Goal: Task Accomplishment & Management: Complete application form

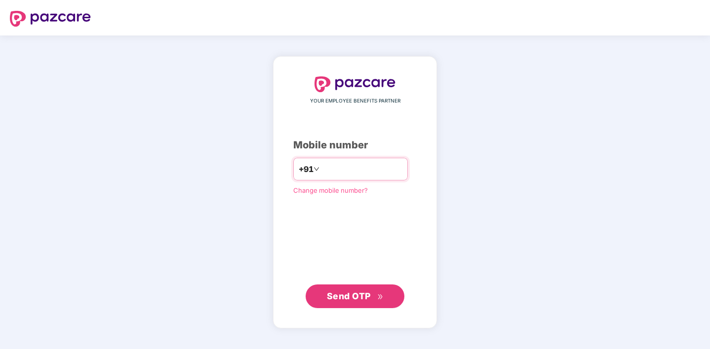
click at [327, 175] on input "number" at bounding box center [361, 169] width 81 height 16
type input "**********"
click at [351, 293] on span "Send OTP" at bounding box center [349, 296] width 44 height 10
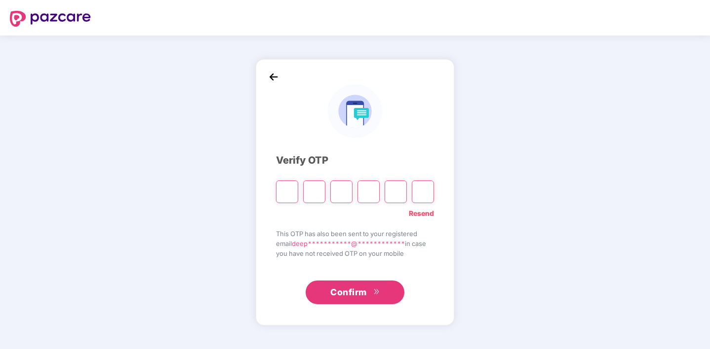
type input "*"
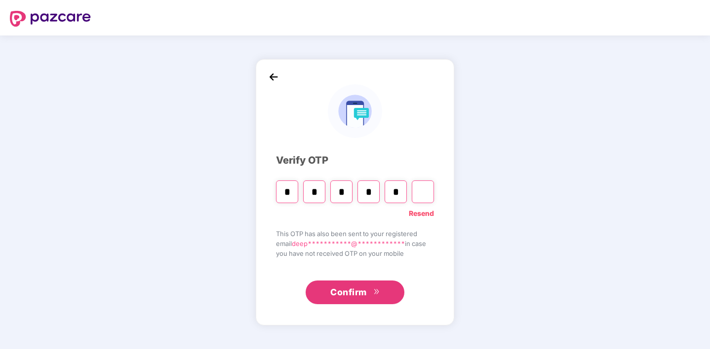
type input "*"
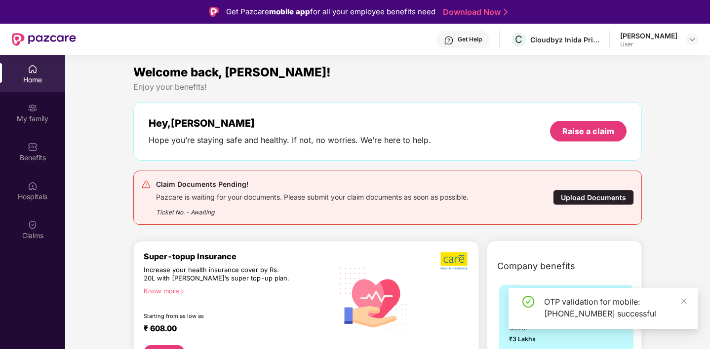
click at [600, 198] on div "Upload Documents" at bounding box center [593, 197] width 81 height 15
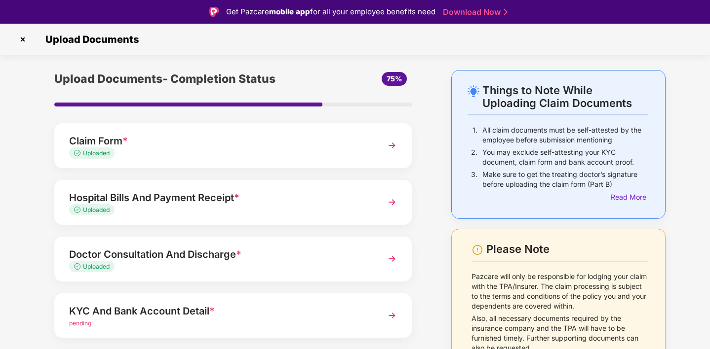
click at [24, 42] on img at bounding box center [23, 40] width 16 height 16
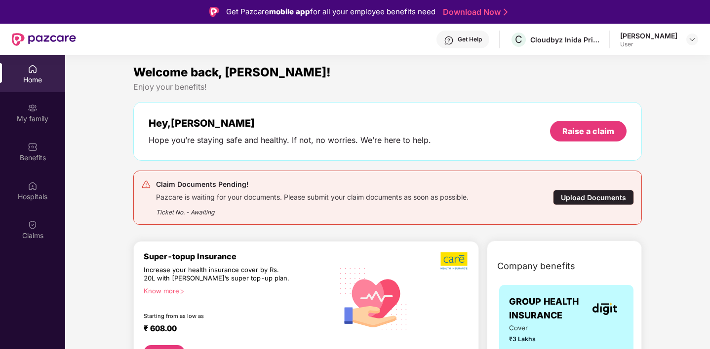
click at [28, 74] on img at bounding box center [33, 69] width 10 height 10
click at [33, 124] on div "My family" at bounding box center [32, 112] width 65 height 37
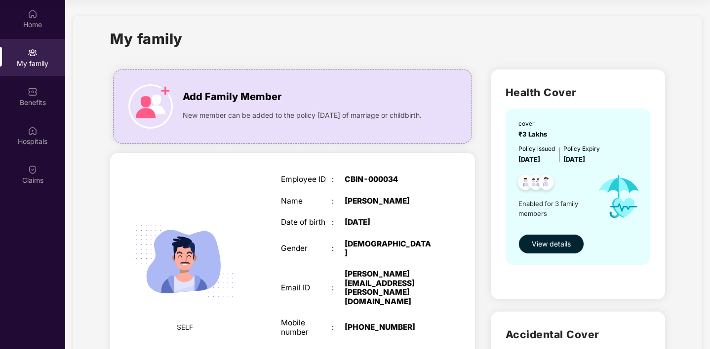
click at [560, 247] on span "View details" at bounding box center [551, 244] width 39 height 11
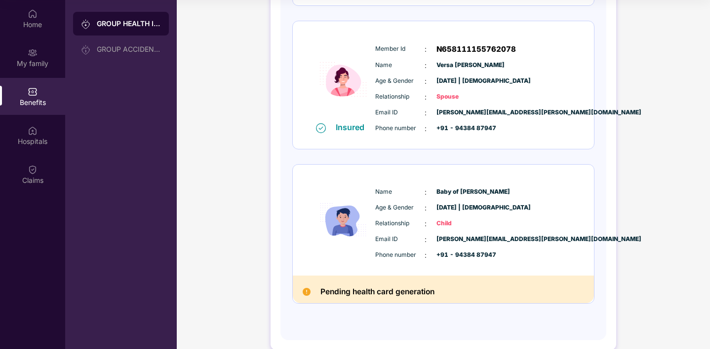
scroll to position [283, 0]
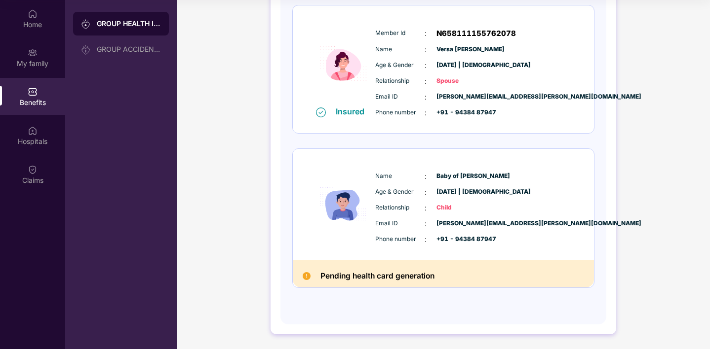
click at [378, 276] on h2 "Pending health card generation" at bounding box center [377, 276] width 114 height 13
click at [439, 272] on div "Pending health card generation" at bounding box center [443, 274] width 301 height 28
click at [457, 274] on div "Pending health card generation" at bounding box center [443, 274] width 301 height 28
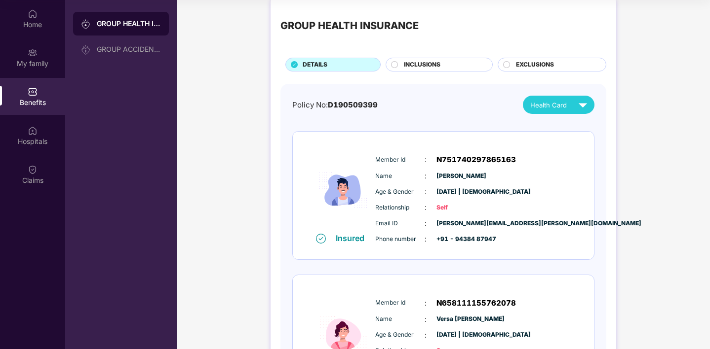
scroll to position [0, 0]
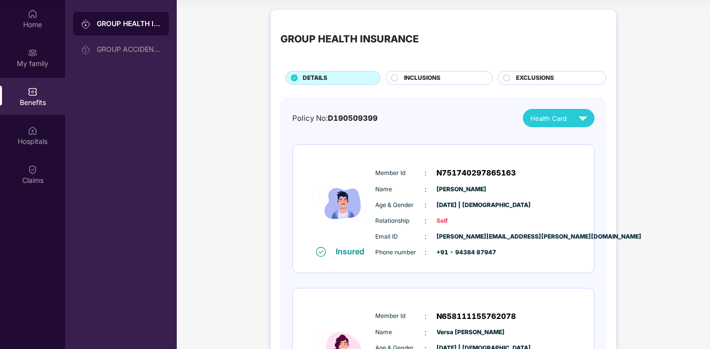
click at [580, 117] on img at bounding box center [582, 118] width 17 height 17
click at [647, 103] on div "GROUP HEALTH INSURANCE DETAILS INCLUSIONS EXCLUSIONS Policy No: D190509399 Heal…" at bounding box center [443, 319] width 533 height 628
click at [428, 78] on span "INCLUSIONS" at bounding box center [422, 78] width 37 height 9
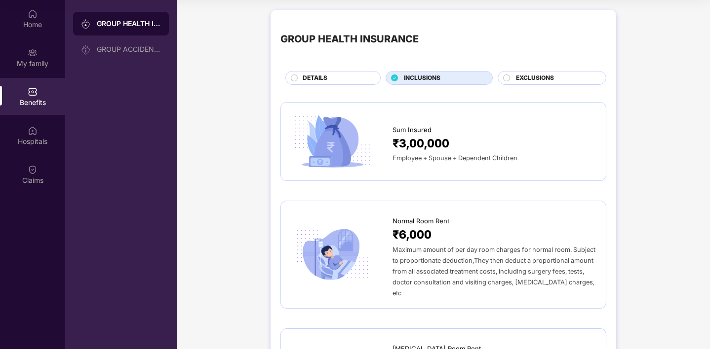
click at [544, 77] on span "EXCLUSIONS" at bounding box center [535, 78] width 38 height 9
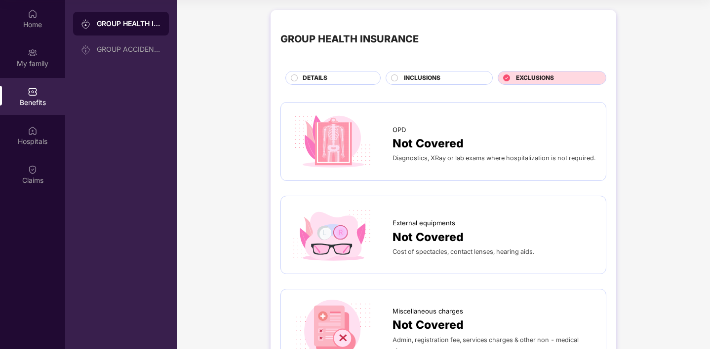
click at [424, 74] on span "INCLUSIONS" at bounding box center [422, 78] width 37 height 9
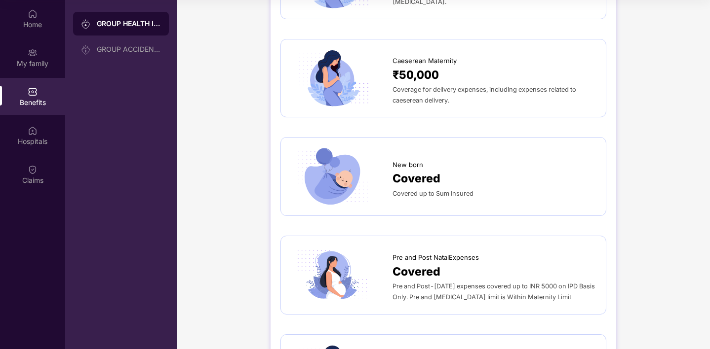
scroll to position [1176, 0]
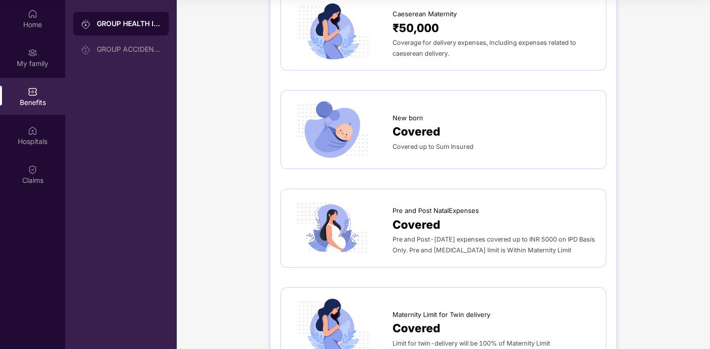
click at [475, 123] on div "Covered" at bounding box center [493, 132] width 203 height 18
click at [429, 123] on span "Covered" at bounding box center [416, 132] width 48 height 18
click at [445, 108] on div "New born" at bounding box center [493, 115] width 203 height 15
click at [430, 123] on span "Covered" at bounding box center [416, 132] width 48 height 18
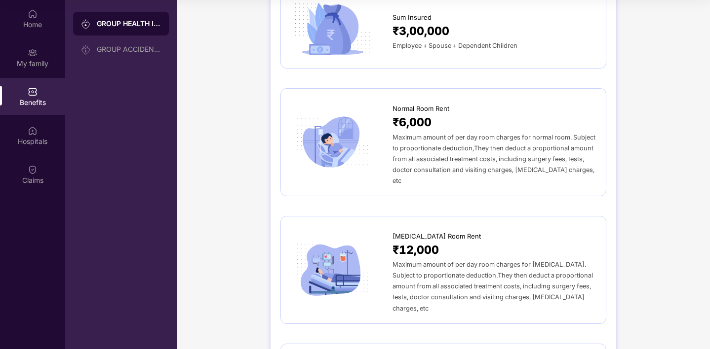
scroll to position [0, 0]
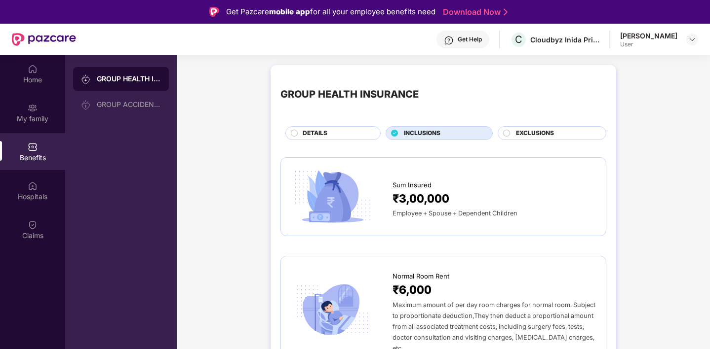
click at [666, 42] on div "User" at bounding box center [648, 44] width 57 height 8
click at [693, 40] on img at bounding box center [692, 40] width 8 height 8
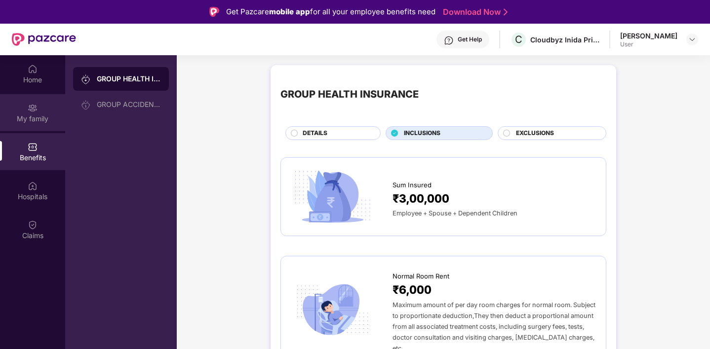
click at [31, 117] on div "My family" at bounding box center [32, 119] width 65 height 10
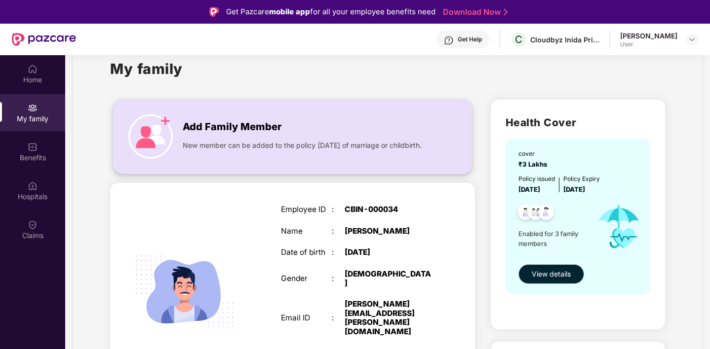
scroll to position [29, 0]
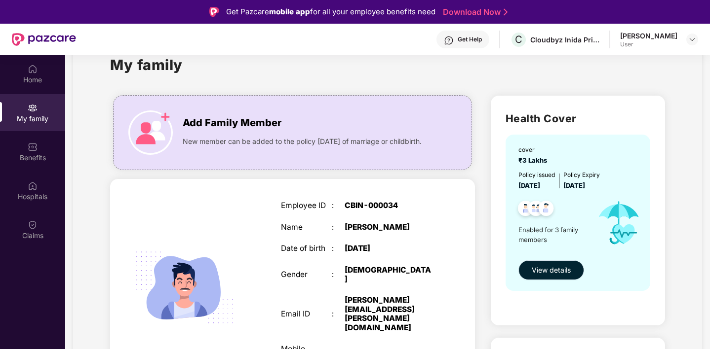
click at [560, 268] on span "View details" at bounding box center [551, 270] width 39 height 11
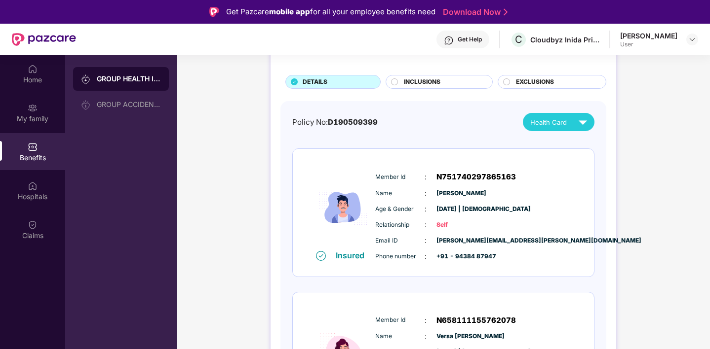
scroll to position [52, 0]
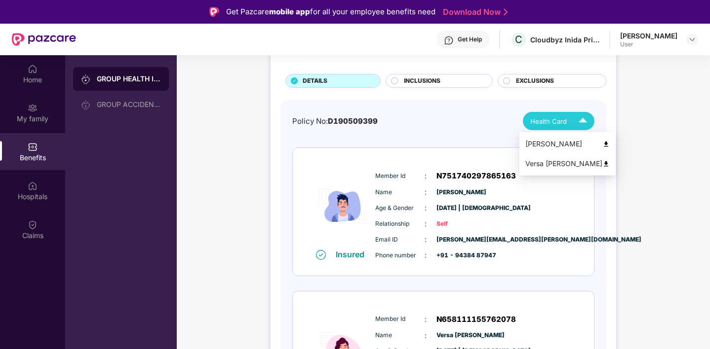
click at [602, 143] on img at bounding box center [605, 144] width 7 height 7
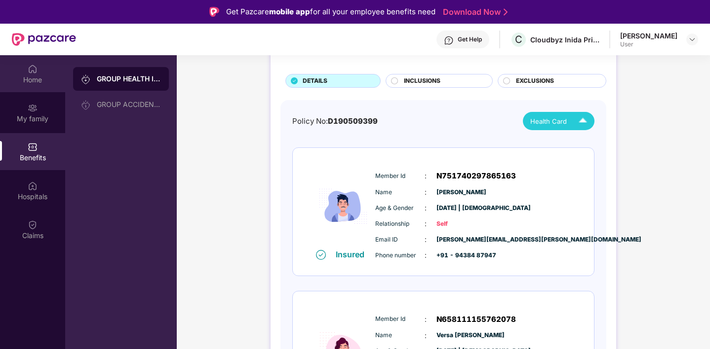
click at [34, 74] on div "Home" at bounding box center [32, 73] width 65 height 37
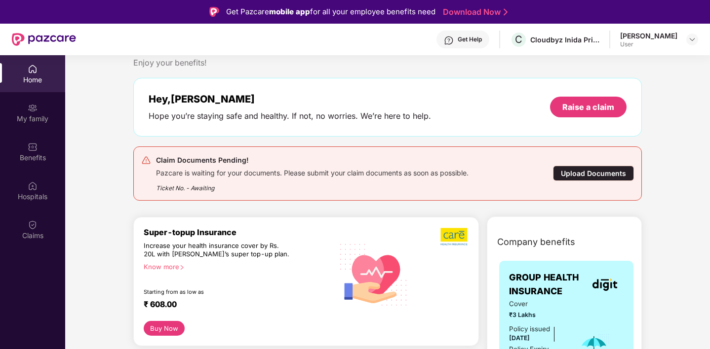
scroll to position [27, 0]
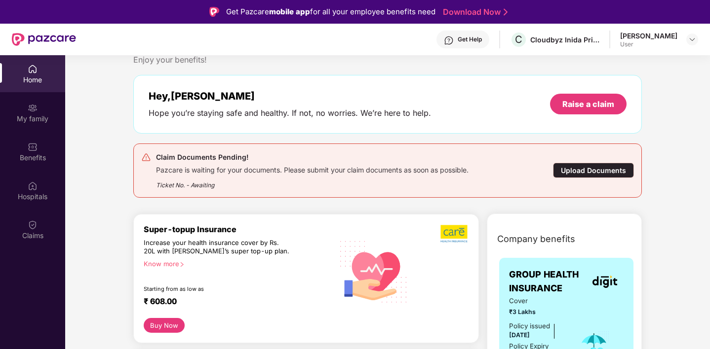
click at [599, 168] on div "Upload Documents" at bounding box center [593, 170] width 81 height 15
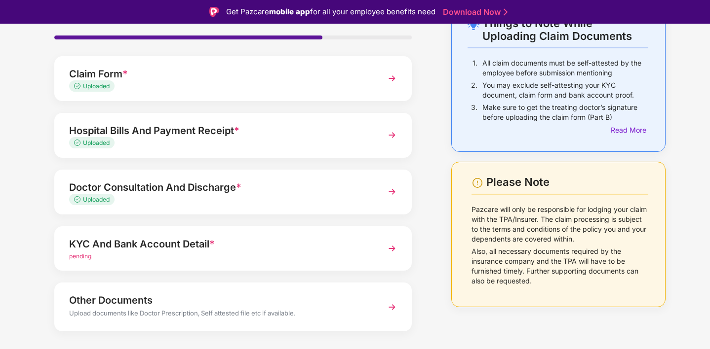
scroll to position [87, 0]
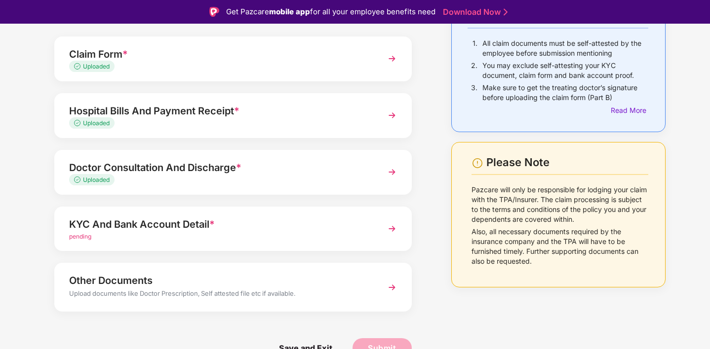
click at [382, 231] on div "KYC And Bank Account Detail * pending" at bounding box center [232, 229] width 357 height 45
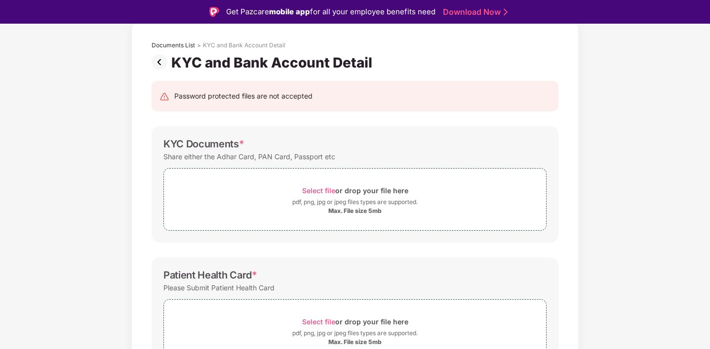
scroll to position [49, 0]
click at [342, 206] on div "pdf, png, jpg or jpeg files types are supported." at bounding box center [354, 202] width 125 height 10
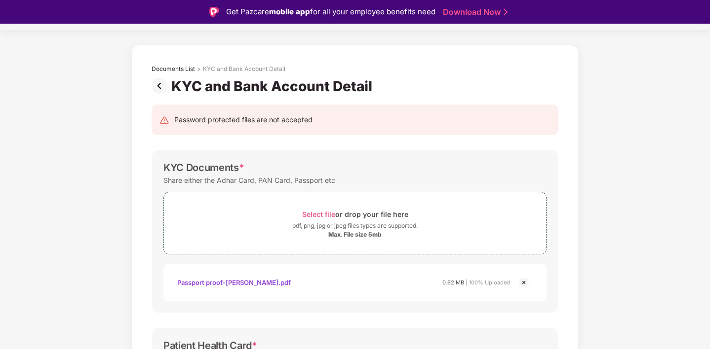
scroll to position [0, 0]
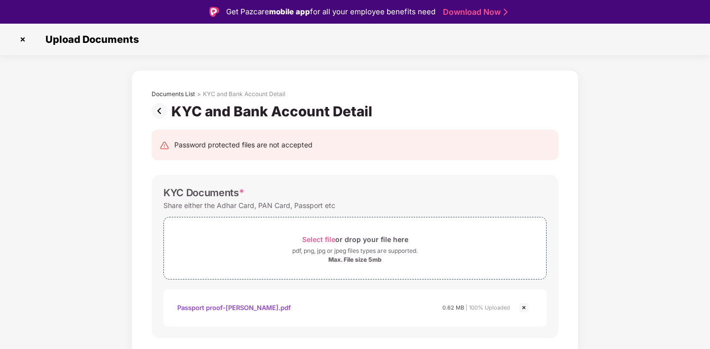
click at [28, 39] on img at bounding box center [23, 40] width 16 height 16
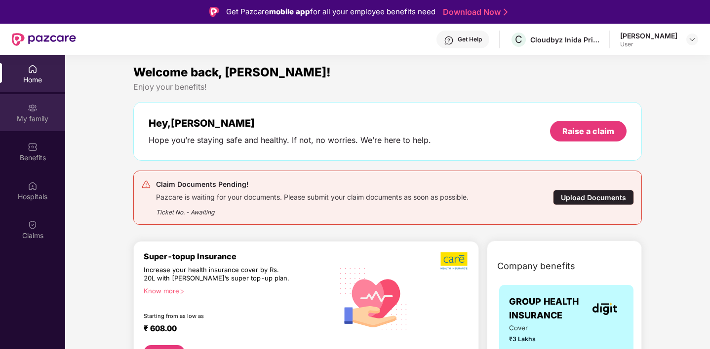
click at [36, 116] on div "My family" at bounding box center [32, 119] width 65 height 10
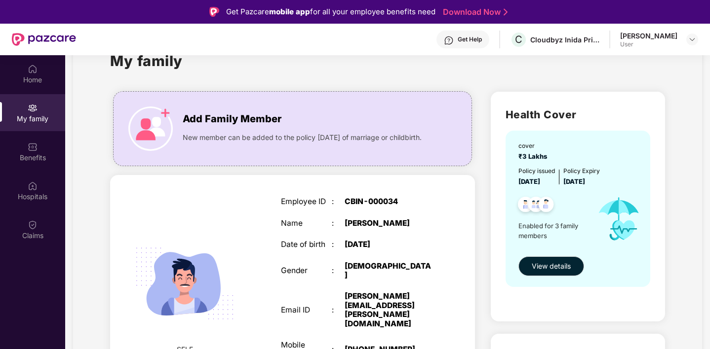
scroll to position [39, 0]
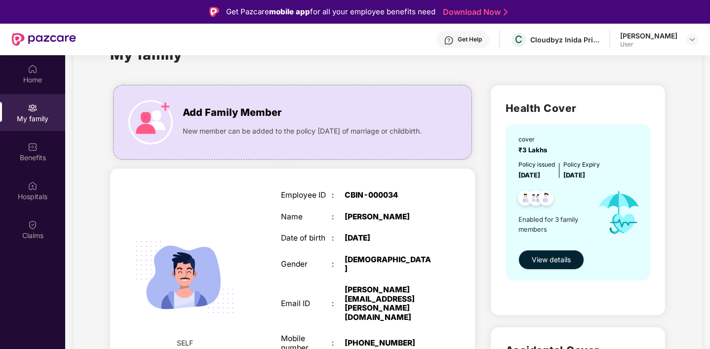
click at [551, 260] on span "View details" at bounding box center [551, 260] width 39 height 11
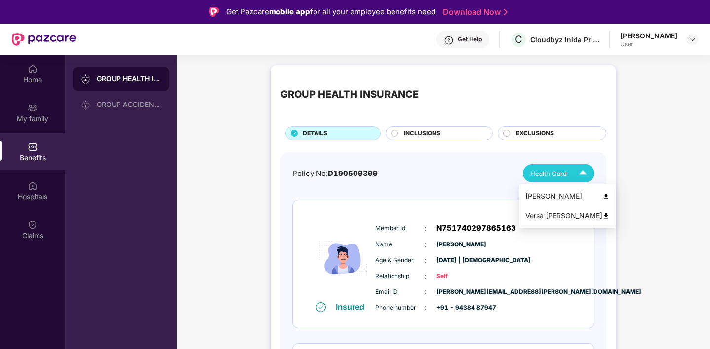
scroll to position [9, 0]
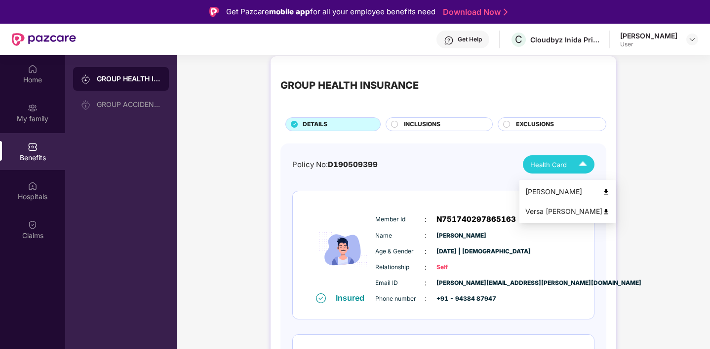
click at [602, 191] on img at bounding box center [605, 192] width 7 height 7
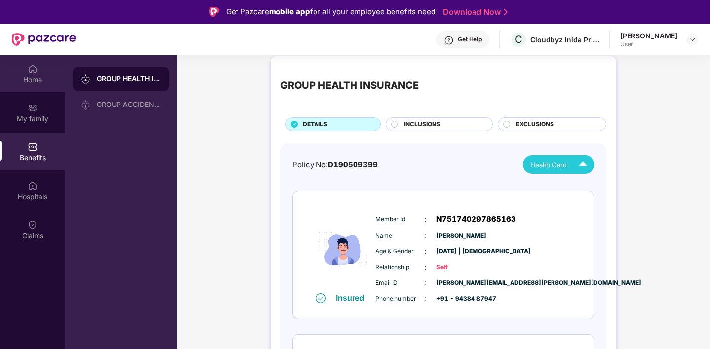
click at [38, 74] on div "Home" at bounding box center [32, 73] width 65 height 37
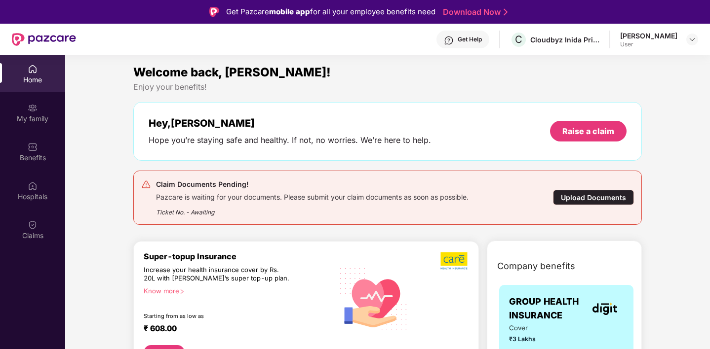
click at [592, 195] on div "Upload Documents" at bounding box center [593, 197] width 81 height 15
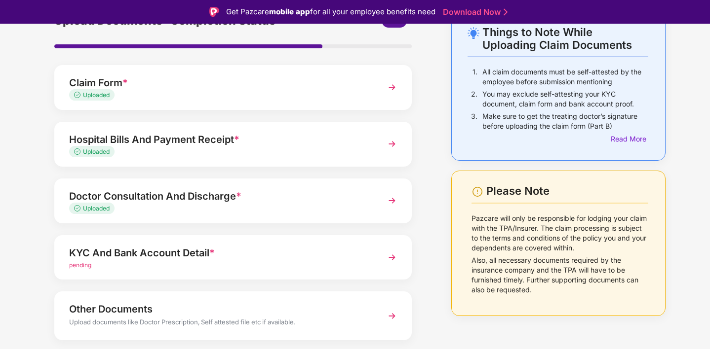
scroll to position [59, 0]
click at [397, 239] on div "KYC And Bank Account Detail * pending" at bounding box center [232, 257] width 357 height 45
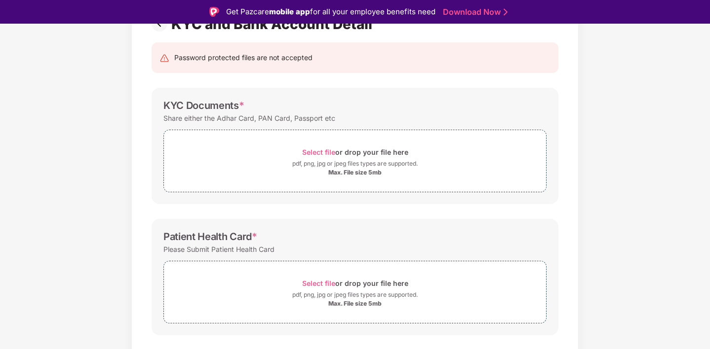
scroll to position [94, 0]
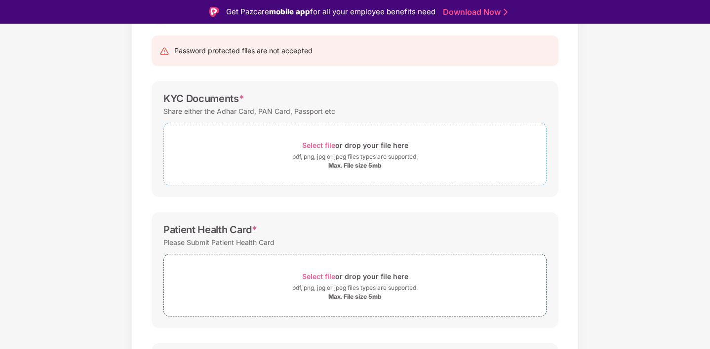
click at [357, 161] on div "pdf, png, jpg or jpeg files types are supported." at bounding box center [354, 157] width 125 height 10
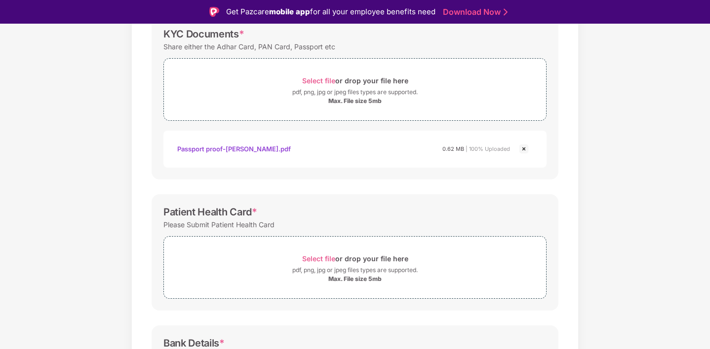
scroll to position [182, 0]
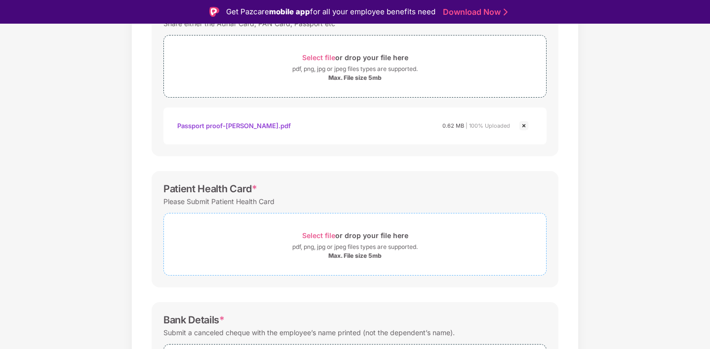
click at [345, 257] on div "Max. File size 5mb" at bounding box center [354, 256] width 53 height 8
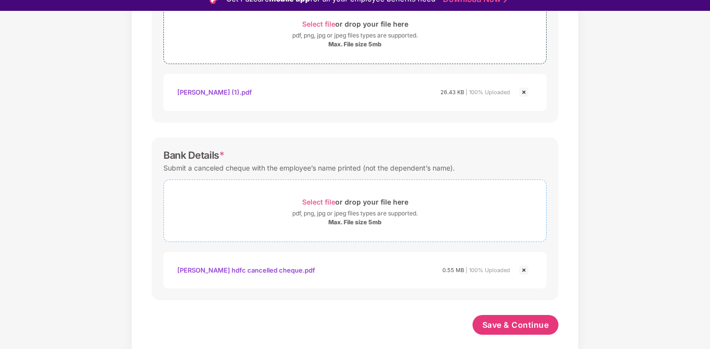
scroll to position [381, 0]
click at [360, 223] on div "Max. File size 5mb" at bounding box center [354, 223] width 53 height 8
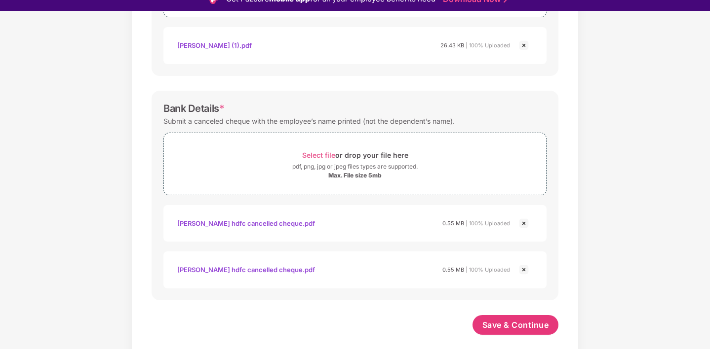
scroll to position [428, 0]
click at [524, 269] on img at bounding box center [524, 270] width 12 height 12
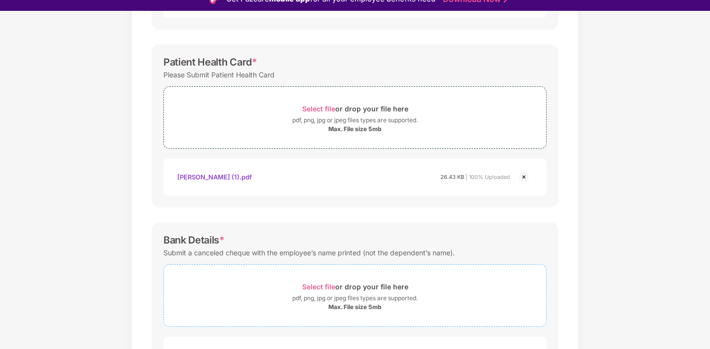
scroll to position [286, 0]
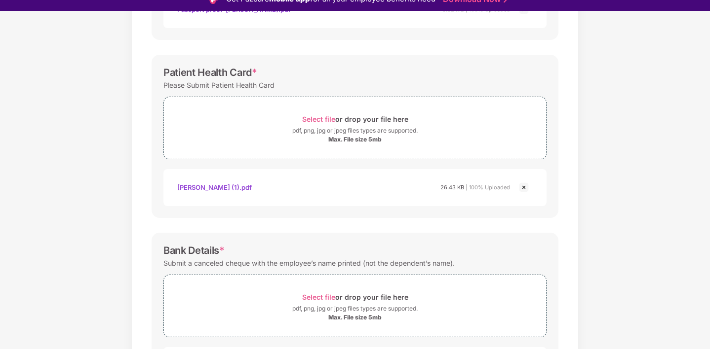
click at [239, 184] on div "Deepesh chandra-ecard (1).pdf" at bounding box center [214, 187] width 75 height 17
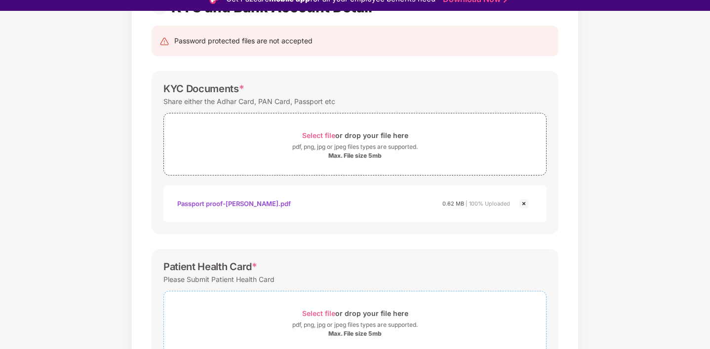
scroll to position [90, 0]
click at [237, 204] on div "Passport proof-deepesh.pdf" at bounding box center [234, 204] width 114 height 17
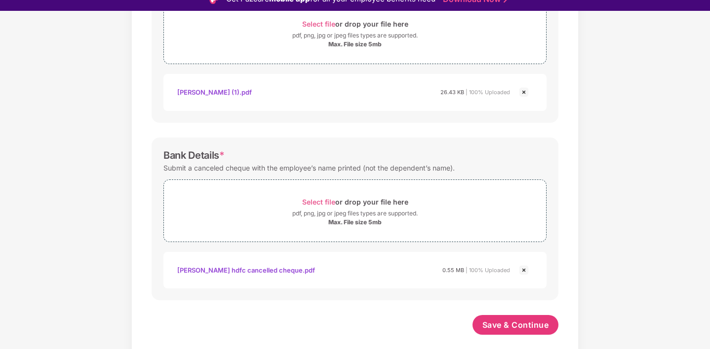
scroll to position [24, 0]
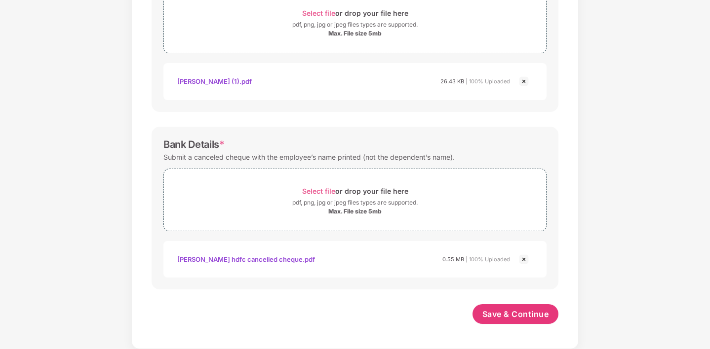
click at [227, 258] on div "Deepesh hdfc cancelled cheque.pdf" at bounding box center [246, 259] width 138 height 17
click at [511, 316] on span "Save & Continue" at bounding box center [515, 314] width 67 height 11
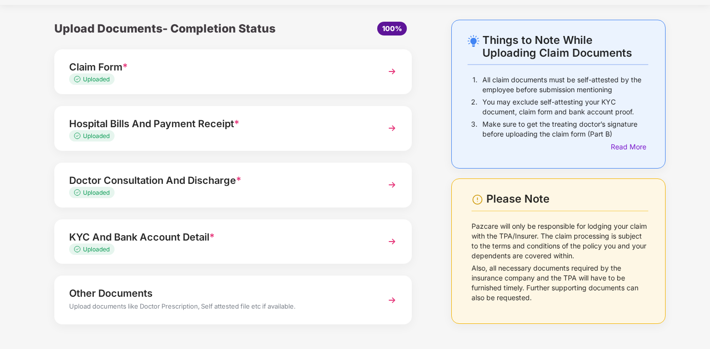
scroll to position [25, 0]
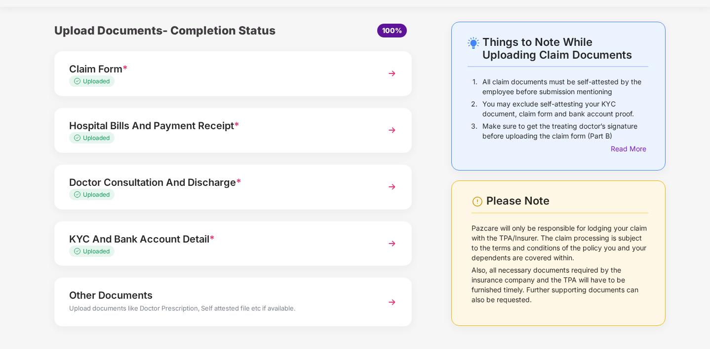
click at [392, 74] on img at bounding box center [392, 74] width 18 height 18
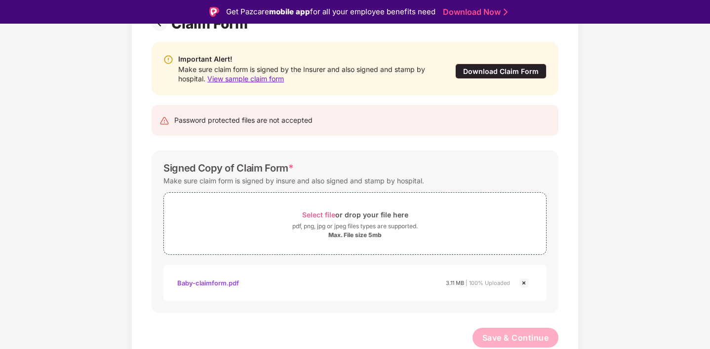
scroll to position [0, 0]
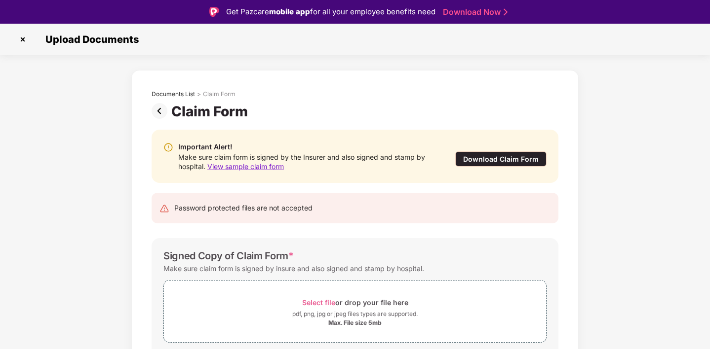
click at [157, 110] on img at bounding box center [162, 111] width 20 height 16
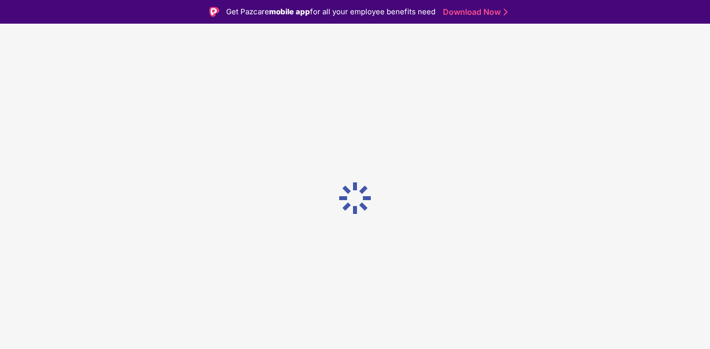
scroll to position [24, 0]
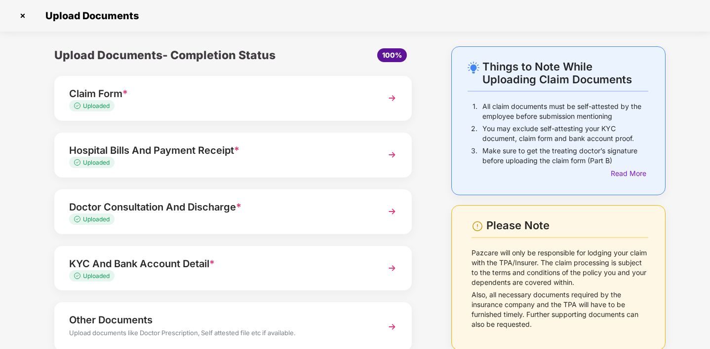
click at [392, 156] on img at bounding box center [392, 155] width 18 height 18
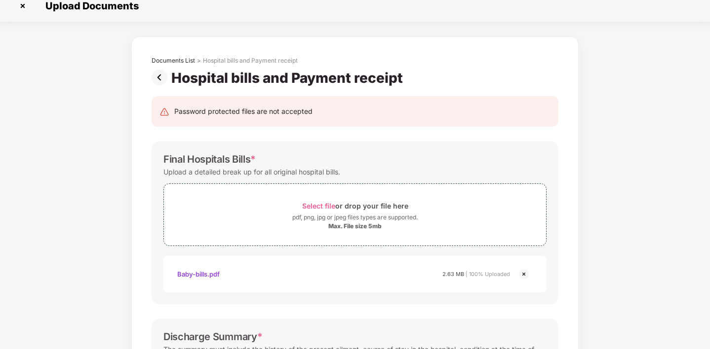
scroll to position [0, 0]
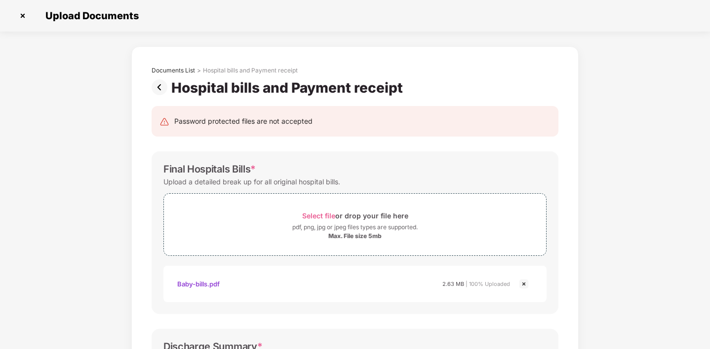
click at [154, 92] on img at bounding box center [162, 87] width 20 height 16
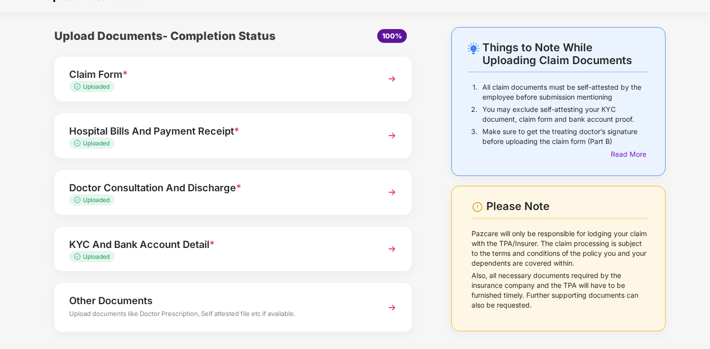
scroll to position [63, 0]
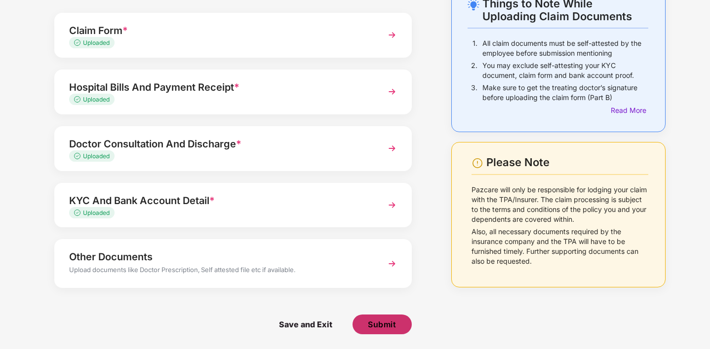
click at [375, 320] on span "Submit" at bounding box center [382, 324] width 28 height 11
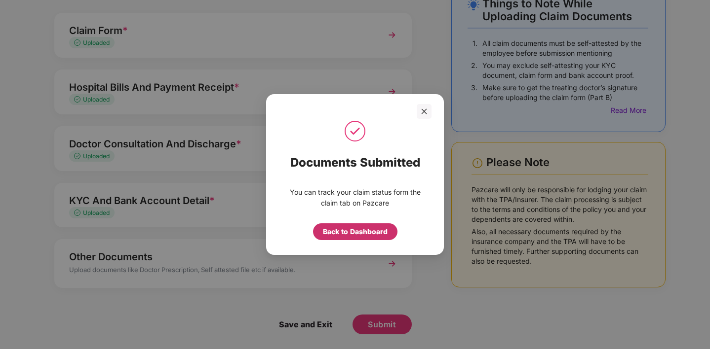
click at [352, 231] on div "Back to Dashboard" at bounding box center [355, 232] width 65 height 11
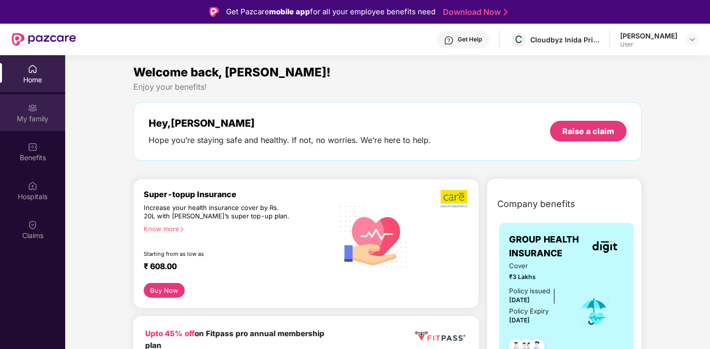
click at [29, 112] on img at bounding box center [33, 108] width 10 height 10
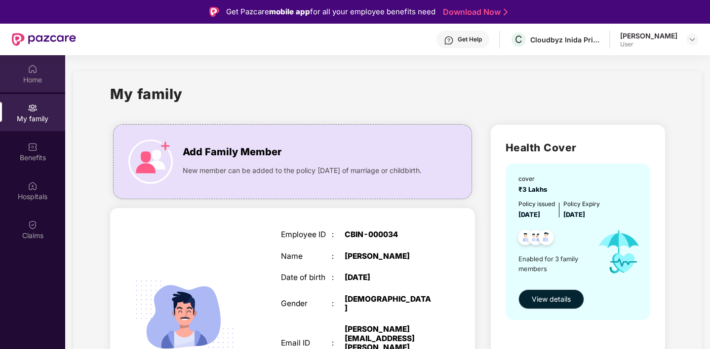
click at [39, 81] on div "Home" at bounding box center [32, 80] width 65 height 10
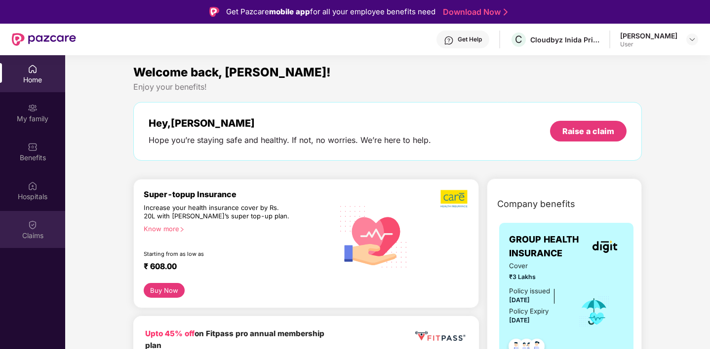
click at [28, 232] on div "Claims" at bounding box center [32, 236] width 65 height 10
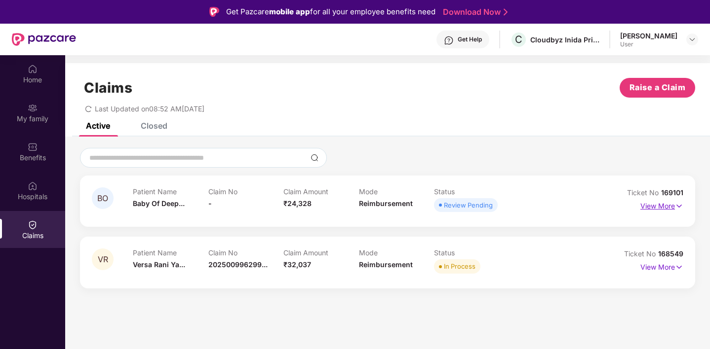
click at [664, 204] on p "View More" at bounding box center [661, 204] width 43 height 13
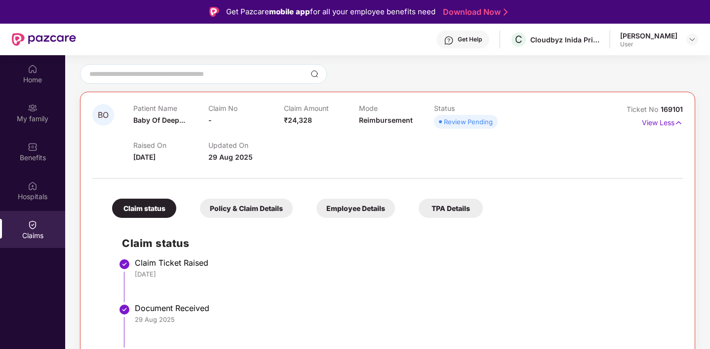
scroll to position [139, 0]
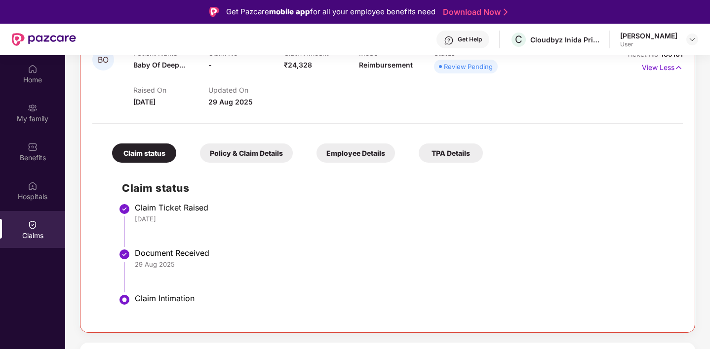
click at [224, 150] on div "Policy & Claim Details" at bounding box center [246, 153] width 93 height 19
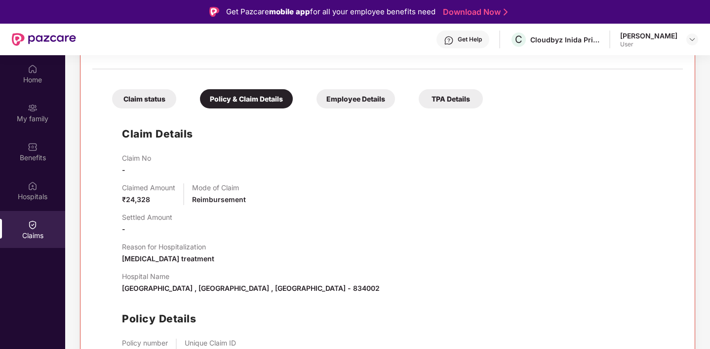
scroll to position [186, 0]
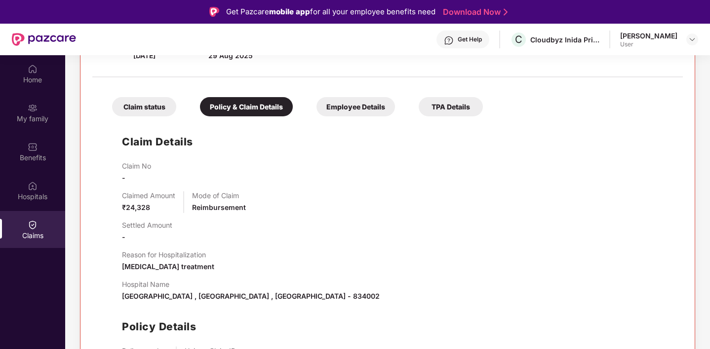
click at [369, 107] on div "Employee Details" at bounding box center [355, 106] width 78 height 19
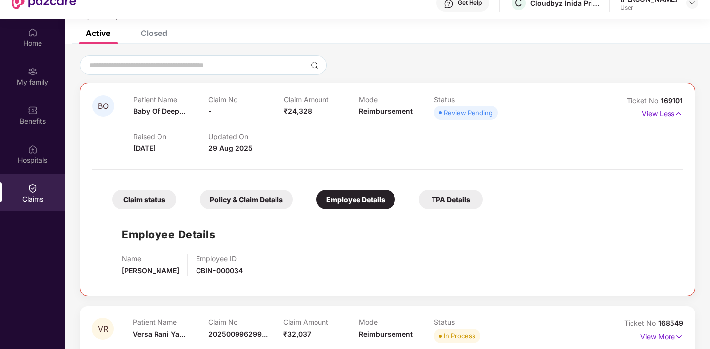
scroll to position [37, 0]
click at [452, 192] on div "TPA Details" at bounding box center [451, 199] width 64 height 19
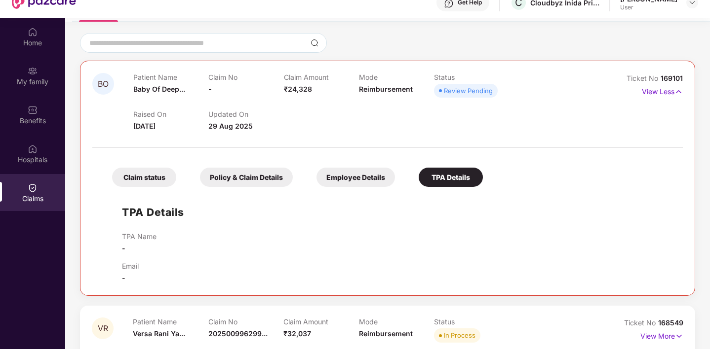
click at [375, 175] on div "Employee Details" at bounding box center [355, 177] width 78 height 19
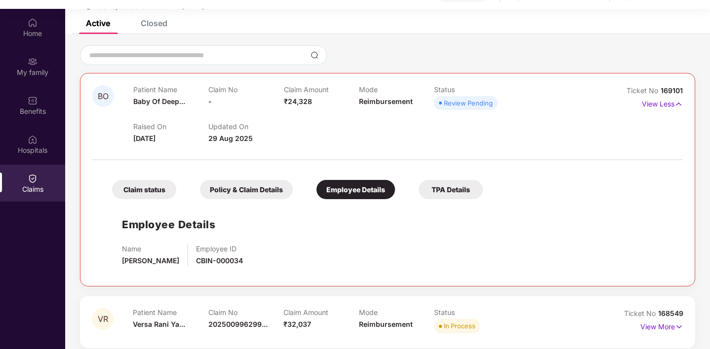
scroll to position [50, 0]
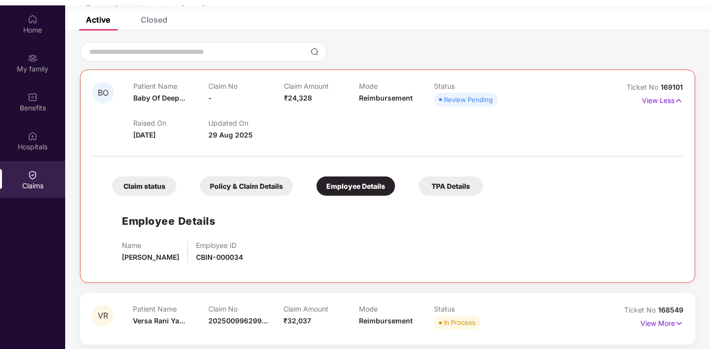
click at [267, 184] on div "Policy & Claim Details" at bounding box center [246, 186] width 93 height 19
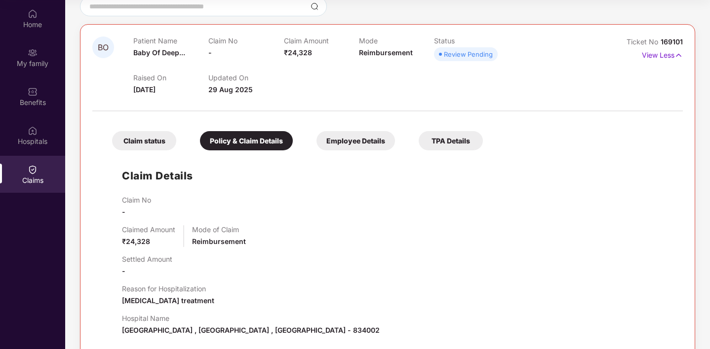
scroll to position [58, 0]
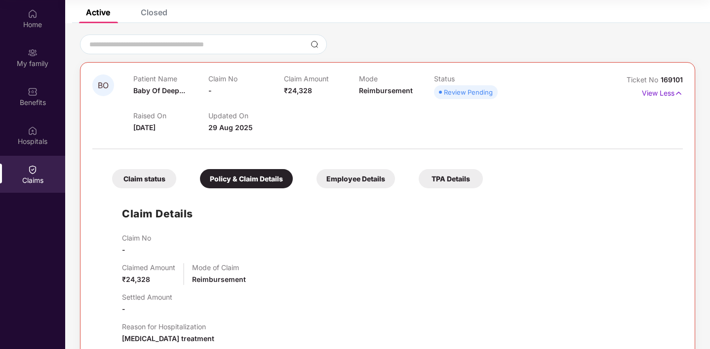
click at [471, 87] on div "Review Pending" at bounding box center [468, 92] width 49 height 10
click at [365, 94] on span "Reimbursement" at bounding box center [386, 90] width 54 height 8
click at [183, 92] on span "Baby Of Deep..." at bounding box center [159, 90] width 52 height 8
click at [674, 91] on img at bounding box center [678, 93] width 8 height 11
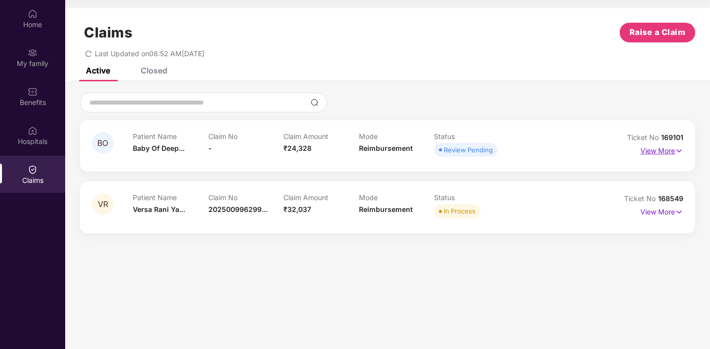
scroll to position [0, 0]
click at [451, 205] on span "In Process" at bounding box center [457, 211] width 46 height 14
click at [529, 212] on div "Patient Name Versa Rani Ya... Claim No 202500996299... Claim Amount ₹32,037 Mod…" at bounding box center [359, 207] width 452 height 27
click at [669, 216] on p "View More" at bounding box center [661, 210] width 43 height 13
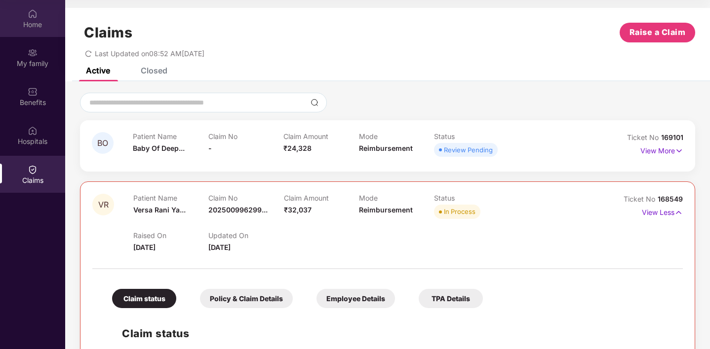
click at [41, 23] on div "Home" at bounding box center [32, 25] width 65 height 10
